Goal: Check status: Check status

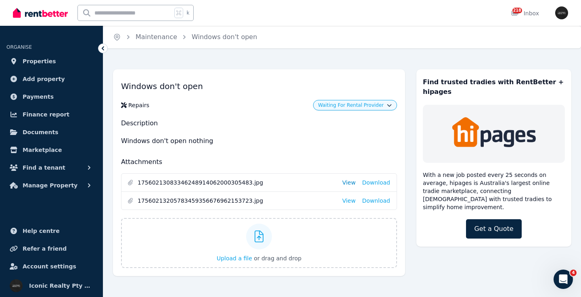
click at [353, 183] on link "View" at bounding box center [348, 183] width 13 height 8
click at [354, 201] on link "View" at bounding box center [348, 201] width 13 height 8
drag, startPoint x: 119, startPoint y: 140, endPoint x: 232, endPoint y: 142, distance: 112.5
click at [232, 142] on div "Windows don't open Repairs Waiting For Rental Provider Description Windows don'…" at bounding box center [259, 172] width 292 height 207
copy p "Windows don't open nothing"
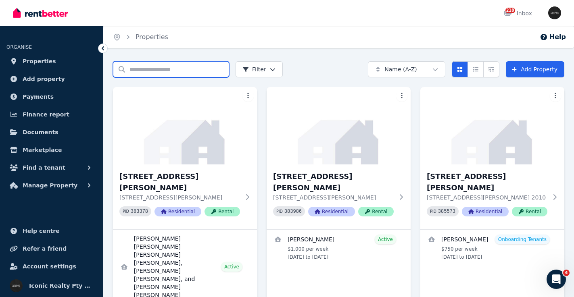
click at [135, 66] on input "Search properties" at bounding box center [171, 69] width 116 height 16
type input "***"
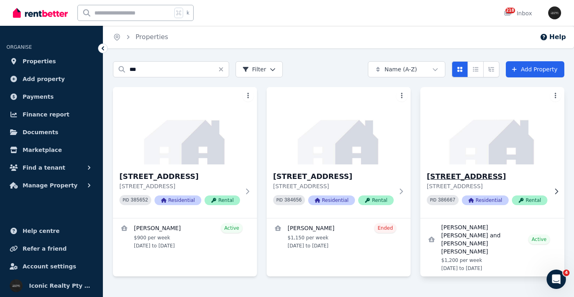
click at [495, 156] on img at bounding box center [491, 125] width 151 height 81
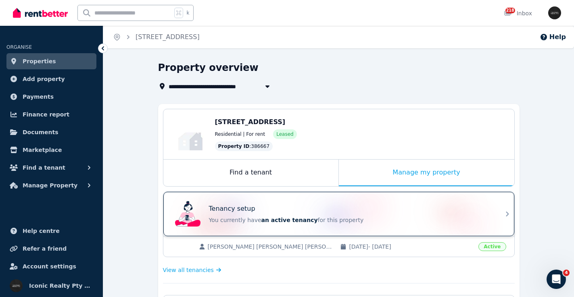
click at [356, 207] on div "Tenancy setup" at bounding box center [350, 209] width 282 height 10
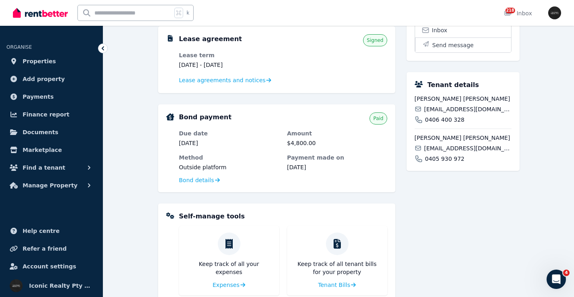
scroll to position [170, 0]
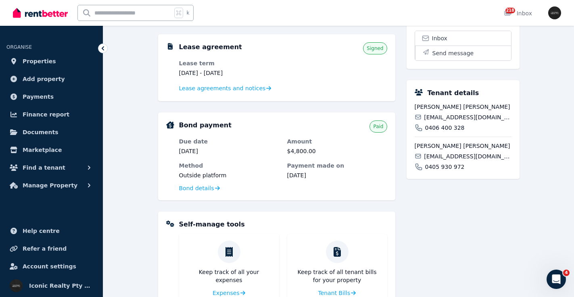
click at [448, 121] on span "relios123@gmail.com" at bounding box center [467, 117] width 87 height 8
copy div "relios123@gmail.com"
click at [453, 160] on span "kattaraya1397@gmail.com" at bounding box center [467, 156] width 87 height 8
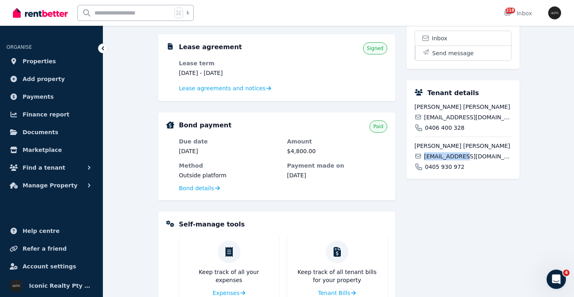
click at [453, 160] on span "kattaraya1397@gmail.com" at bounding box center [467, 156] width 87 height 8
copy div "kattaraya1397@gmail.com"
click at [133, 12] on input "text" at bounding box center [125, 12] width 94 height 15
type input "*****"
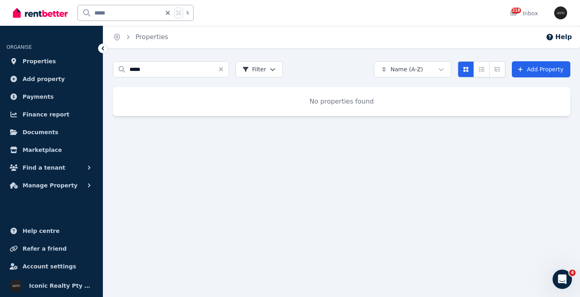
click at [94, 13] on input "*****" at bounding box center [119, 12] width 83 height 15
drag, startPoint x: 124, startPoint y: 13, endPoint x: 77, endPoint y: 11, distance: 46.8
click at [77, 12] on div "******* k" at bounding box center [105, 13] width 185 height 26
type input "*******"
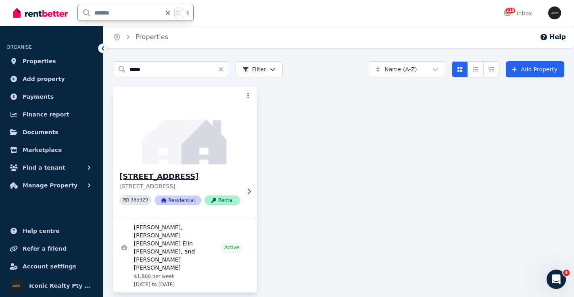
click at [162, 140] on img at bounding box center [184, 125] width 151 height 81
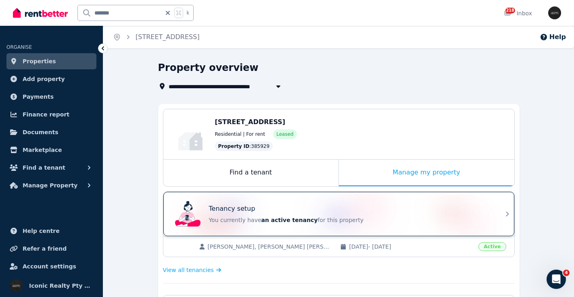
click at [372, 214] on div "Tenancy setup You currently have an active tenancy for this property" at bounding box center [350, 214] width 282 height 20
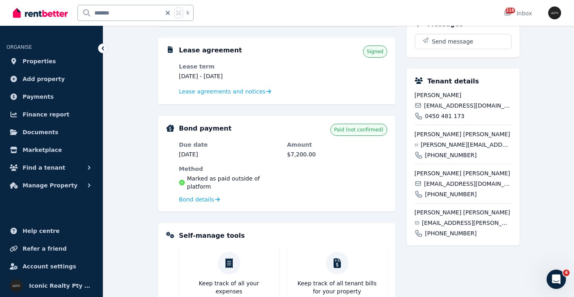
scroll to position [171, 0]
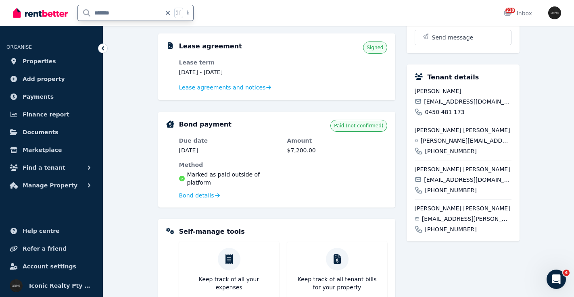
drag, startPoint x: 120, startPoint y: 12, endPoint x: 80, endPoint y: 12, distance: 40.3
click at [80, 12] on input "*******" at bounding box center [119, 12] width 83 height 15
type input "**"
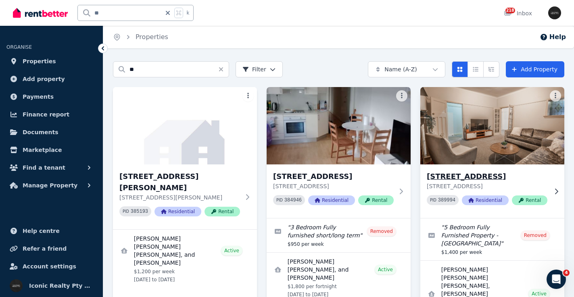
click at [485, 137] on img at bounding box center [491, 125] width 151 height 81
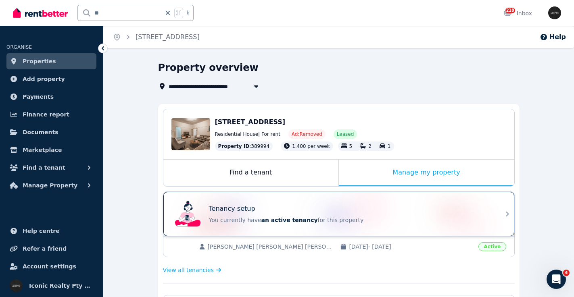
click at [357, 210] on div "Tenancy setup" at bounding box center [350, 209] width 282 height 10
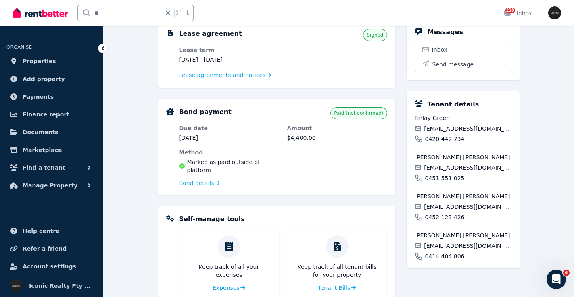
scroll to position [202, 0]
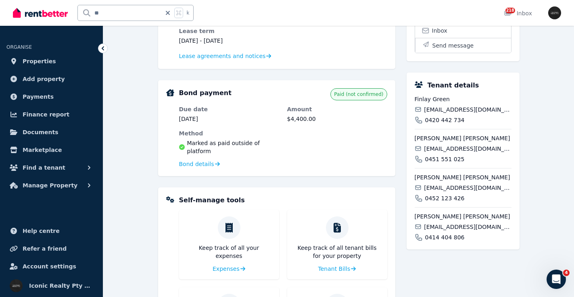
click at [438, 114] on div "Finlay Green fingreen07@outlook.com 0420 442 734" at bounding box center [462, 109] width 97 height 29
click at [441, 114] on span "fingreen07@outlook.com" at bounding box center [467, 110] width 87 height 8
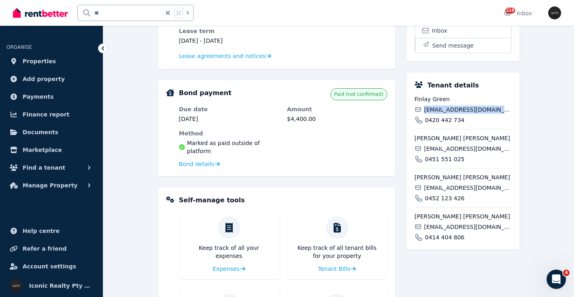
click at [441, 114] on span "fingreen07@outlook.com" at bounding box center [467, 110] width 87 height 8
copy div "fingreen07@outlook.com"
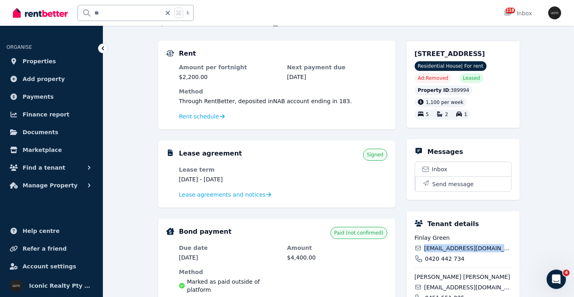
scroll to position [40, 0]
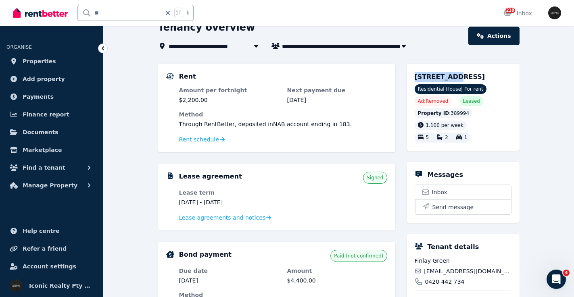
drag, startPoint x: 445, startPoint y: 77, endPoint x: 449, endPoint y: 76, distance: 4.1
click at [449, 77] on div "71 St Marks Rd, Randwick NSW 2031 Residential House | For rent Ad: Removed Leas…" at bounding box center [462, 107] width 113 height 87
copy span "71 St Marks"
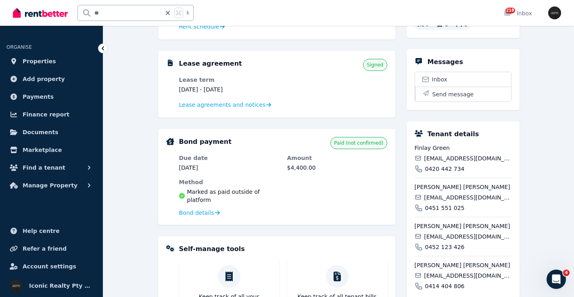
scroll to position [158, 0]
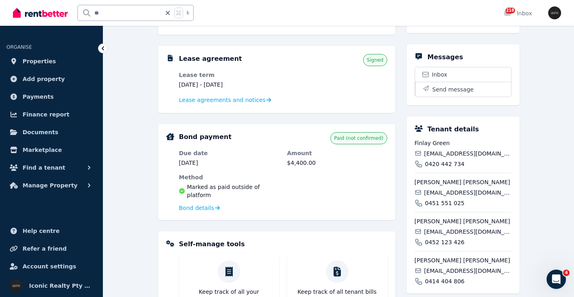
click at [441, 197] on span "williamsgrace787@yahoo.com" at bounding box center [467, 193] width 87 height 8
copy div "williamsgrace787@yahoo.com"
click at [457, 236] on span "jakeksmith08@hotmail.co.uk" at bounding box center [467, 232] width 87 height 8
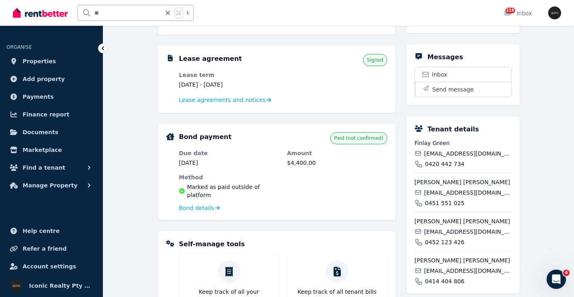
click at [457, 236] on span "jakeksmith08@hotmail.co.uk" at bounding box center [467, 232] width 87 height 8
copy div "jakeksmith08@hotmail.co.uk"
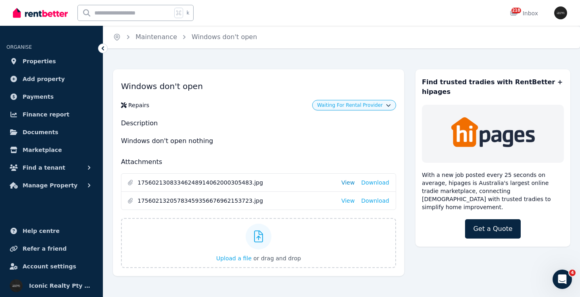
click at [349, 181] on link "View" at bounding box center [347, 183] width 13 height 8
click at [349, 200] on link "View" at bounding box center [347, 201] width 13 height 8
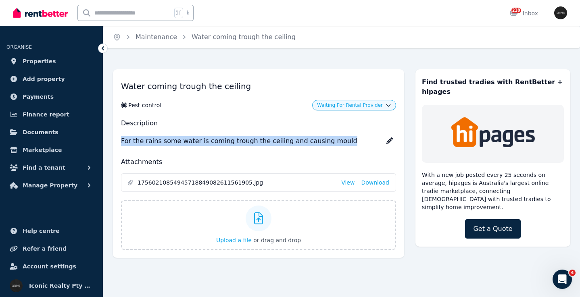
drag, startPoint x: 122, startPoint y: 141, endPoint x: 340, endPoint y: 146, distance: 218.2
click at [340, 146] on p "For the rains some water is coming trough the ceiling and causing mould" at bounding box center [258, 141] width 275 height 16
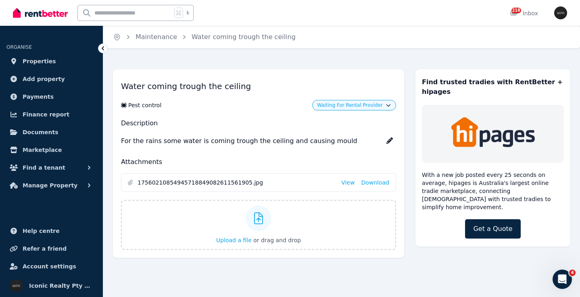
click at [347, 189] on li "17560210854945718849082611561905.jpg View Download" at bounding box center [258, 183] width 274 height 18
click at [349, 183] on link "View" at bounding box center [347, 183] width 13 height 8
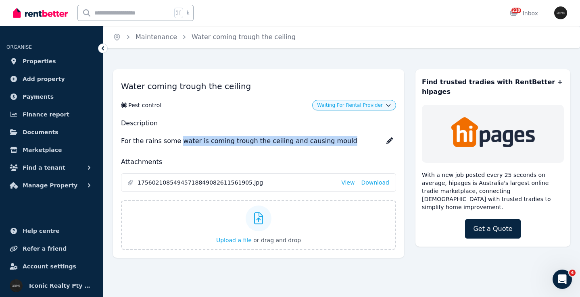
drag, startPoint x: 177, startPoint y: 142, endPoint x: 343, endPoint y: 143, distance: 166.1
click at [343, 143] on p "For the rains some water is coming trough the ceiling and causing mould" at bounding box center [258, 141] width 275 height 16
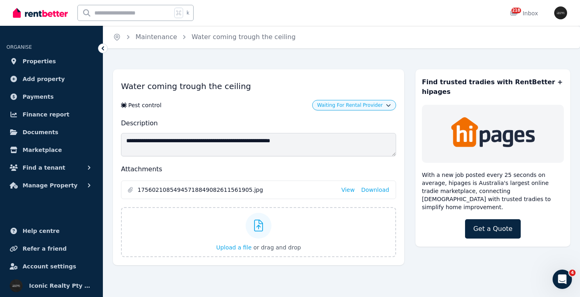
click at [266, 139] on textarea "**********" at bounding box center [258, 144] width 275 height 23
click at [306, 135] on textarea "**********" at bounding box center [258, 144] width 275 height 23
drag, startPoint x: 178, startPoint y: 140, endPoint x: 189, endPoint y: 137, distance: 10.8
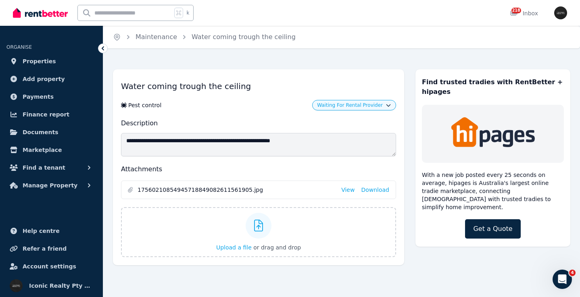
click at [223, 142] on textarea "**********" at bounding box center [258, 144] width 275 height 23
click at [148, 141] on textarea "**********" at bounding box center [258, 144] width 275 height 23
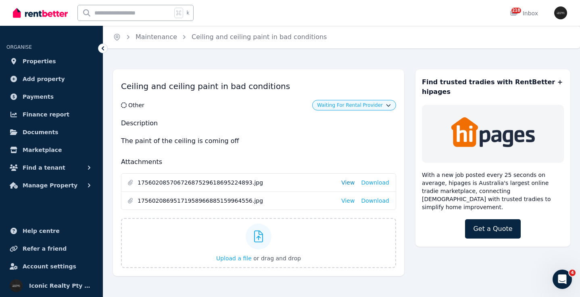
click at [348, 184] on link "View" at bounding box center [347, 183] width 13 height 8
drag, startPoint x: 122, startPoint y: 142, endPoint x: 242, endPoint y: 144, distance: 120.2
click at [242, 144] on p "The paint of the ceiling is coming off" at bounding box center [258, 141] width 275 height 16
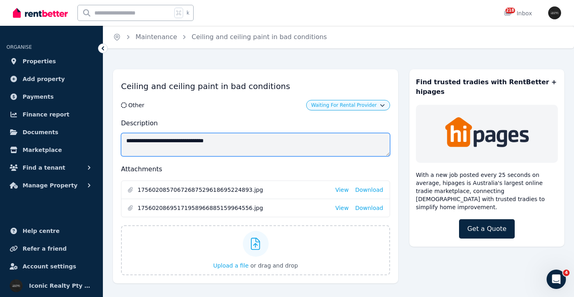
click at [171, 140] on textarea "**********" at bounding box center [255, 144] width 269 height 23
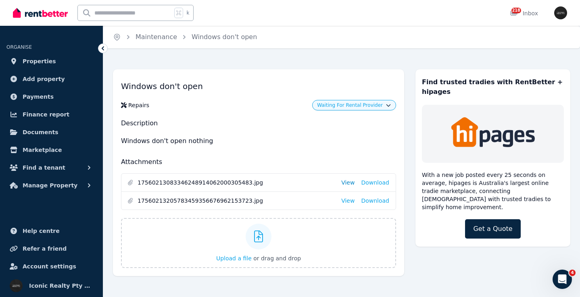
click at [349, 180] on link "View" at bounding box center [347, 183] width 13 height 8
click at [351, 202] on link "View" at bounding box center [347, 201] width 13 height 8
click at [350, 200] on link "View" at bounding box center [347, 201] width 13 height 8
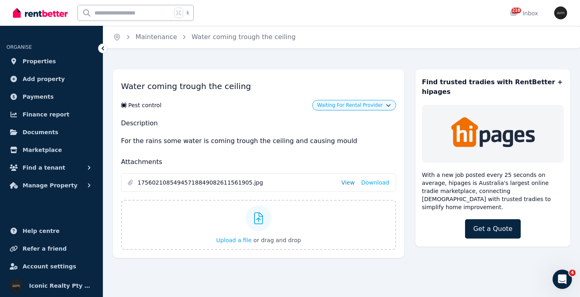
click at [352, 183] on link "View" at bounding box center [347, 183] width 13 height 8
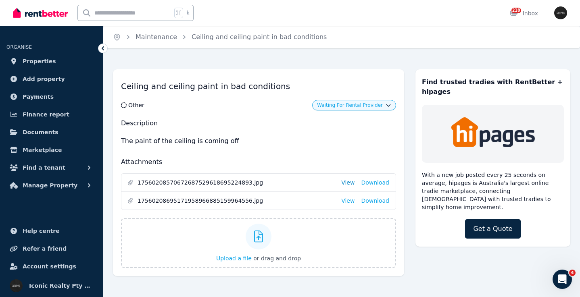
click at [352, 183] on link "View" at bounding box center [347, 183] width 13 height 8
click at [352, 198] on link "View" at bounding box center [347, 201] width 13 height 8
click at [351, 201] on link "View" at bounding box center [347, 201] width 13 height 8
click at [354, 179] on link "View" at bounding box center [347, 183] width 13 height 8
